Goal: Task Accomplishment & Management: Use online tool/utility

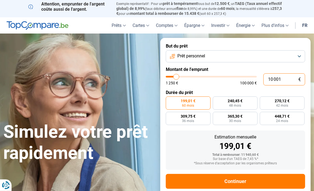
drag, startPoint x: 285, startPoint y: 79, endPoint x: 208, endPoint y: 80, distance: 77.3
click at [208, 80] on div "10 001 € 1 250 € 100 000 €" at bounding box center [235, 79] width 139 height 12
type input "10000"
radio input "true"
type input "7"
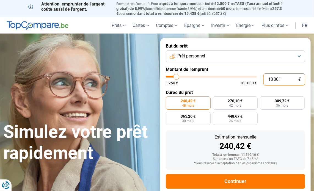
type input "1250"
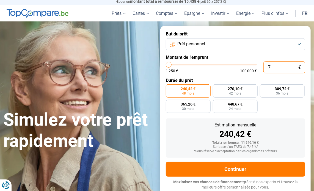
type input "70"
type input "1250"
type input "700"
type input "1250"
type input "7 000"
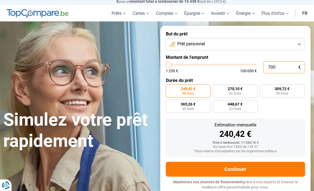
type input "7000"
type input "70 000"
type input "70000"
radio input "false"
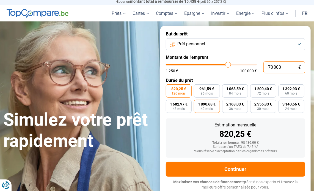
type input "70 000"
click at [205, 112] on label "1 890,68 € 42 mois" at bounding box center [207, 106] width 26 height 13
click at [197, 103] on input "1 890,68 € 42 mois" at bounding box center [196, 102] width 4 height 4
radio input "true"
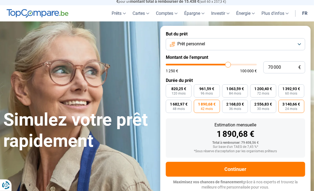
click at [286, 108] on span "24 mois" at bounding box center [291, 108] width 12 height 3
click at [282, 103] on input "3 140,66 € 24 mois" at bounding box center [281, 102] width 4 height 4
radio input "true"
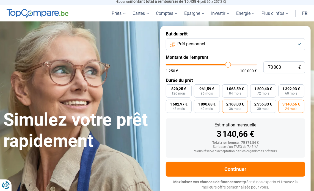
click at [229, 106] on span "2 168,03 €" at bounding box center [235, 104] width 18 height 4
click at [226, 103] on input "2 168,03 € 36 mois" at bounding box center [224, 102] width 4 height 4
radio input "true"
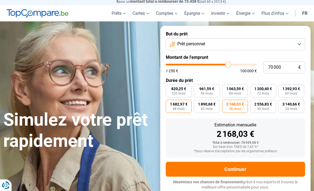
click at [177, 108] on span "48 mois" at bounding box center [179, 108] width 12 height 3
click at [169, 103] on input "1 682,97 € 48 mois" at bounding box center [168, 102] width 4 height 4
radio input "true"
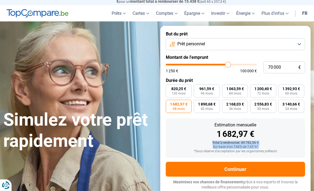
drag, startPoint x: 253, startPoint y: 136, endPoint x: 143, endPoint y: 157, distance: 112.1
click at [143, 157] on div "Simulez votre prêt rapidement But du prêt Prêt personnel Montant de l'emprunt 7…" at bounding box center [157, 111] width 314 height 170
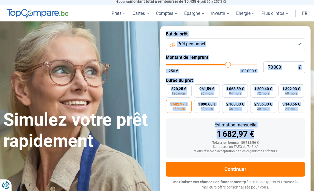
click at [174, 134] on div "1 682,97 €" at bounding box center [235, 134] width 131 height 8
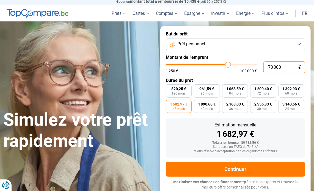
drag, startPoint x: 284, startPoint y: 70, endPoint x: 173, endPoint y: 76, distance: 111.5
click at [173, 76] on form "But du prêt Prêt personnel Montant de l'emprunt 70 000 € 1 250 € 100 000 € Duré…" at bounding box center [235, 111] width 150 height 170
type input "3"
type input "1250"
type input "35"
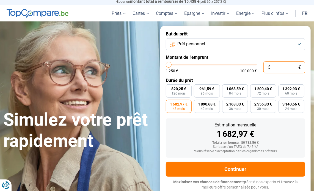
type input "1250"
type input "350"
type input "1250"
type input "3 500"
type input "3500"
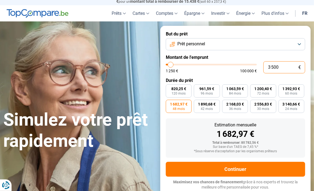
type input "35 000"
type input "35000"
type input "35 000"
radio input "false"
radio input "true"
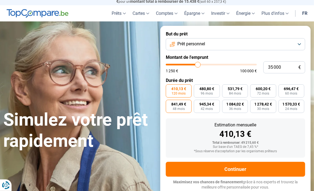
click at [179, 111] on span "48 mois" at bounding box center [179, 108] width 12 height 3
click at [169, 103] on input "841,49 € 48 mois" at bounding box center [168, 102] width 4 height 4
radio input "true"
drag, startPoint x: 220, startPoint y: 135, endPoint x: 253, endPoint y: 137, distance: 33.1
click at [253, 137] on div "841,49 €" at bounding box center [235, 134] width 131 height 8
